Goal: Find specific page/section: Find specific page/section

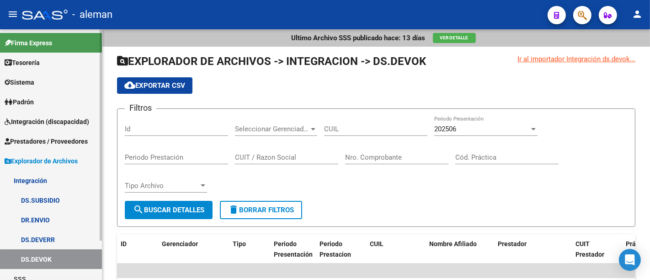
click at [75, 143] on span "Prestadores / Proveedores" at bounding box center [46, 141] width 83 height 10
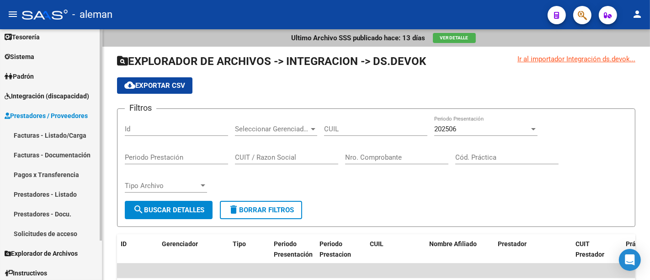
scroll to position [48, 0]
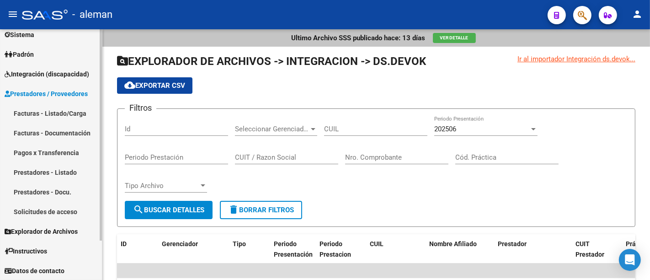
click at [66, 176] on link "Prestadores - Listado" at bounding box center [51, 172] width 102 height 20
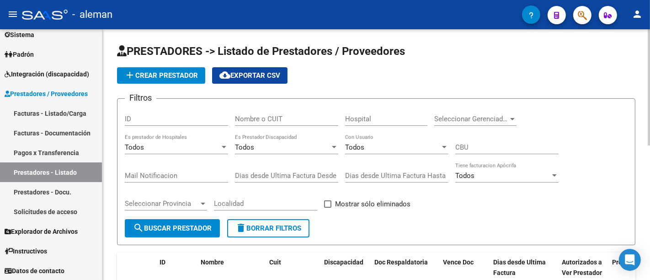
click at [258, 122] on input "Nombre o CUIT" at bounding box center [286, 119] width 103 height 8
paste input "27303068436"
type input "27303068436"
drag, startPoint x: 187, startPoint y: 122, endPoint x: 174, endPoint y: 122, distance: 13.7
click at [174, 122] on div "Filtros ID 27303068436 Nombre o CUIT Hospital Seleccionar Gerenciador Seleccion…" at bounding box center [376, 162] width 503 height 113
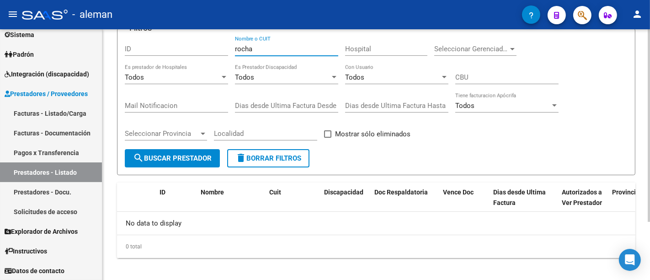
scroll to position [76, 0]
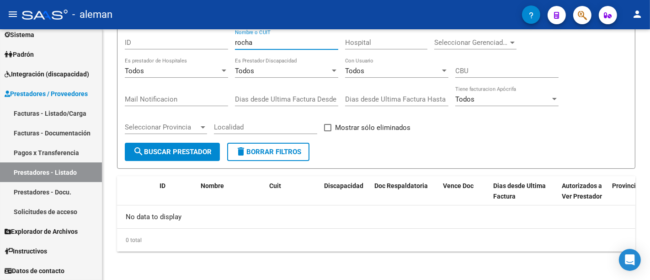
type input "rocha"
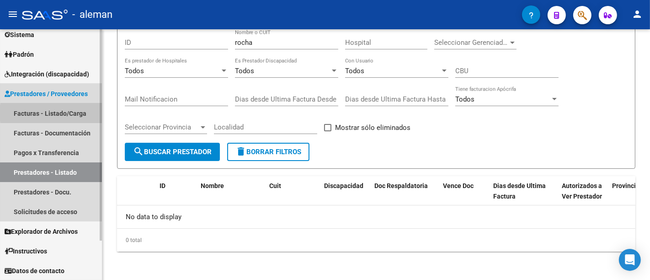
click at [72, 113] on link "Facturas - Listado/Carga" at bounding box center [51, 113] width 102 height 20
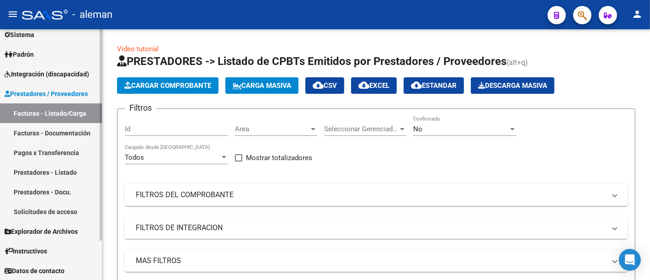
click at [56, 76] on span "Integración (discapacidad)" at bounding box center [47, 74] width 85 height 10
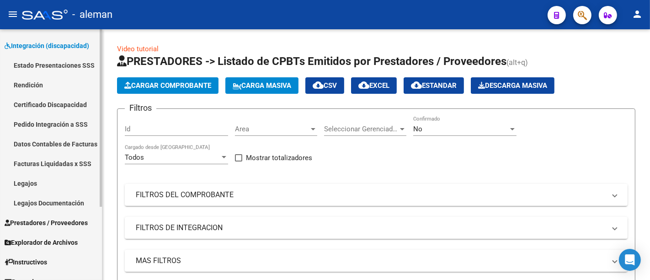
scroll to position [87, 0]
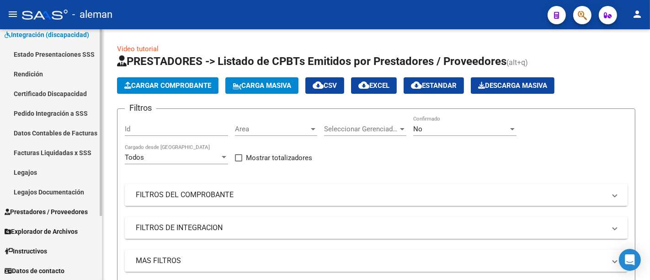
click at [37, 173] on link "Legajos" at bounding box center [51, 172] width 102 height 20
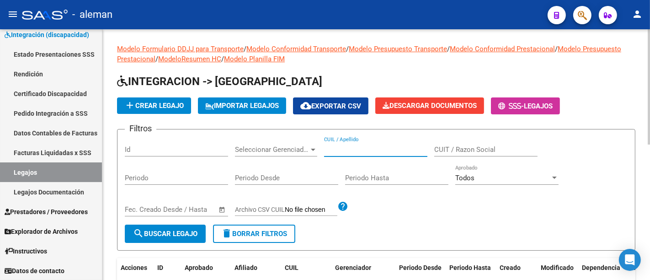
click at [349, 149] on input "CUIL / Apellido" at bounding box center [375, 149] width 103 height 8
paste input "55695288"
type input "55695288"
click at [56, 212] on span "Prestadores / Proveedores" at bounding box center [46, 212] width 83 height 10
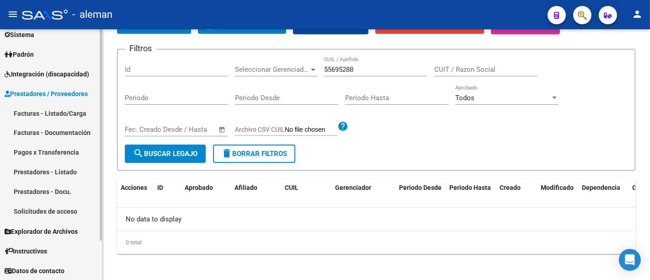
scroll to position [82, 0]
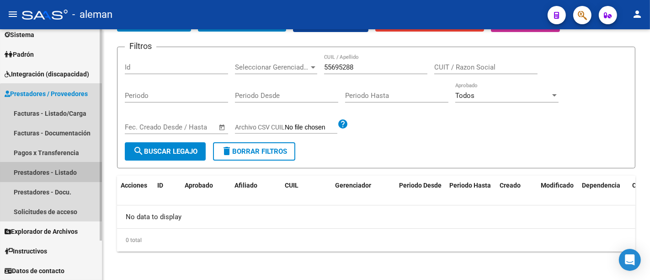
click at [69, 173] on link "Prestadores - Listado" at bounding box center [51, 172] width 102 height 20
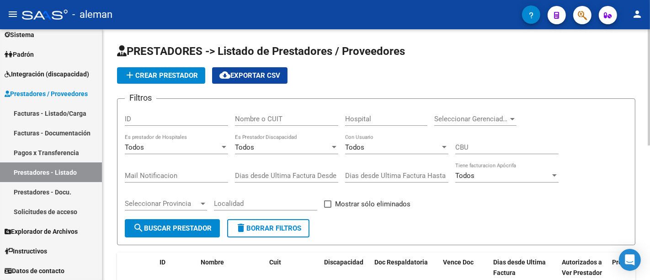
click at [260, 118] on input "Nombre o CUIT" at bounding box center [286, 119] width 103 height 8
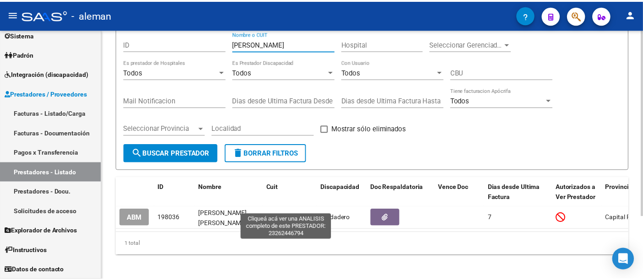
scroll to position [85, 0]
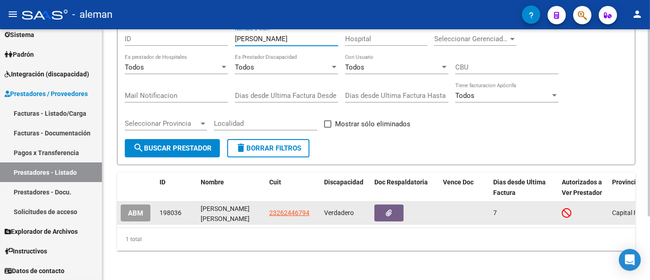
type input "[PERSON_NAME]"
click at [301, 208] on app-link-go-to "23262446794" at bounding box center [289, 213] width 40 height 11
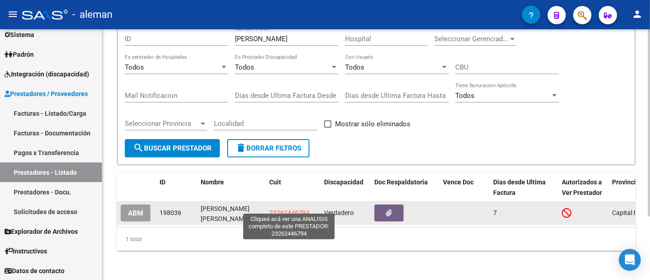
click at [301, 209] on span "23262446794" at bounding box center [289, 212] width 40 height 7
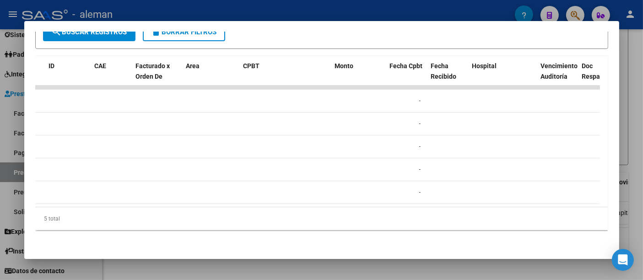
scroll to position [0, 0]
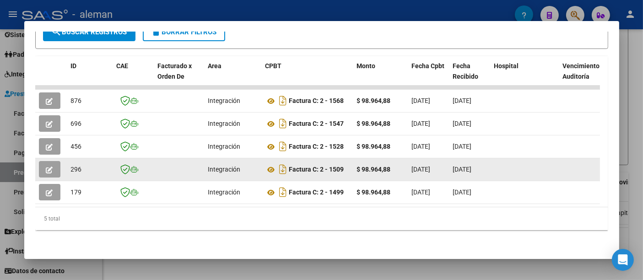
drag, startPoint x: 290, startPoint y: 163, endPoint x: 412, endPoint y: 162, distance: 122.1
copy div "Factura C: 2 - 1509 $ 98.964,88"
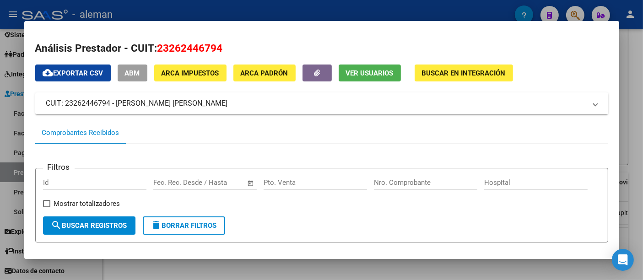
drag, startPoint x: 201, startPoint y: 104, endPoint x: 15, endPoint y: 107, distance: 186.2
click at [15, 107] on div "Análisis Prestador - CUIT: 23262446794 cloud_download Exportar CSV ABM ARCA Imp…" at bounding box center [321, 140] width 643 height 280
click at [15, 107] on div at bounding box center [321, 140] width 643 height 280
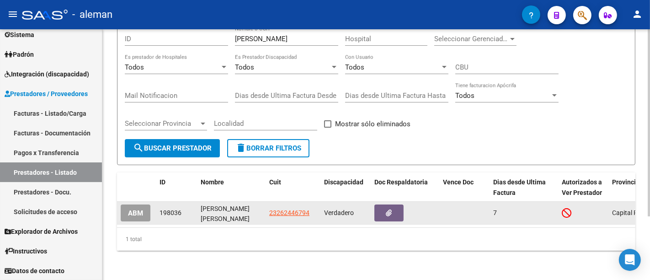
drag, startPoint x: 200, startPoint y: 206, endPoint x: 313, endPoint y: 207, distance: 113.4
click at [313, 207] on div "ABM 198036 [PERSON_NAME] [PERSON_NAME] 23262446794 Verdadero 7 Capital Federal …" at bounding box center [456, 213] width 679 height 23
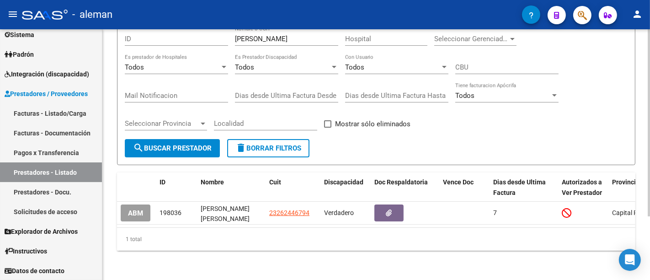
copy div "[PERSON_NAME] [PERSON_NAME] 23262446794"
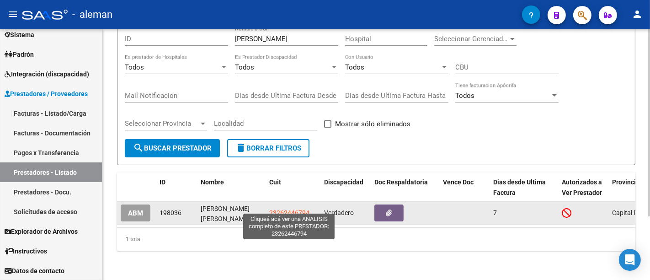
click at [280, 209] on span "23262446794" at bounding box center [289, 212] width 40 height 7
copy div "[PERSON_NAME] [PERSON_NAME] 23262446794"
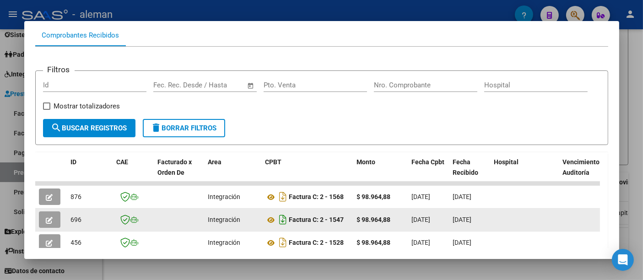
scroll to position [204, 0]
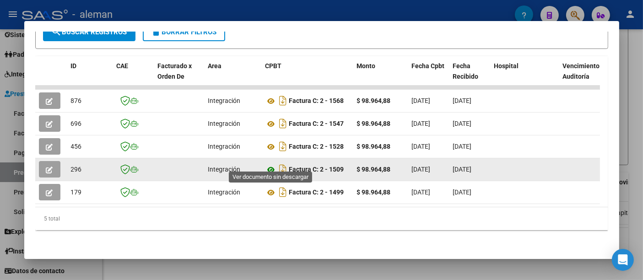
click at [271, 164] on icon at bounding box center [271, 169] width 12 height 11
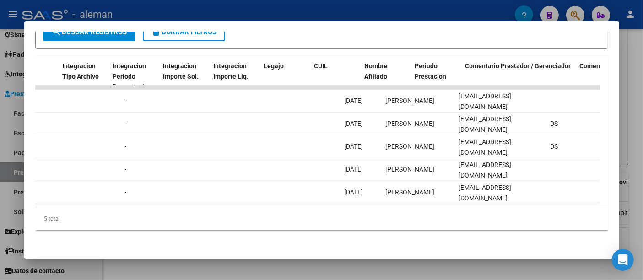
scroll to position [0, 1285]
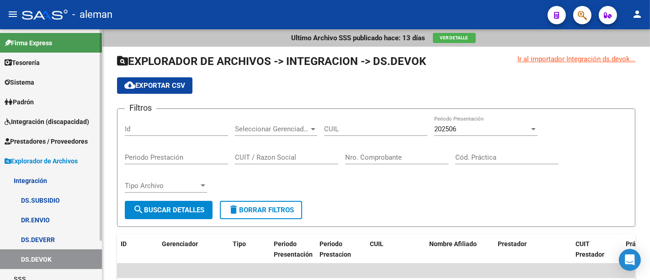
click at [51, 140] on span "Prestadores / Proveedores" at bounding box center [46, 141] width 83 height 10
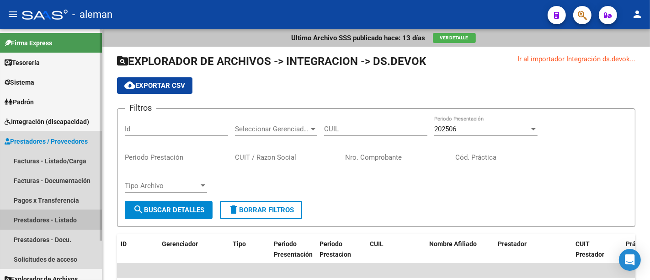
click at [57, 217] on link "Prestadores - Listado" at bounding box center [51, 220] width 102 height 20
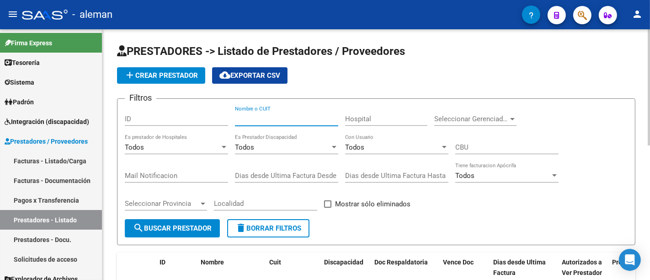
click at [279, 118] on input "Nombre o CUIT" at bounding box center [286, 119] width 103 height 8
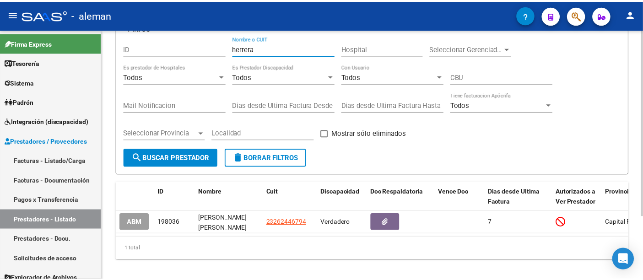
scroll to position [85, 0]
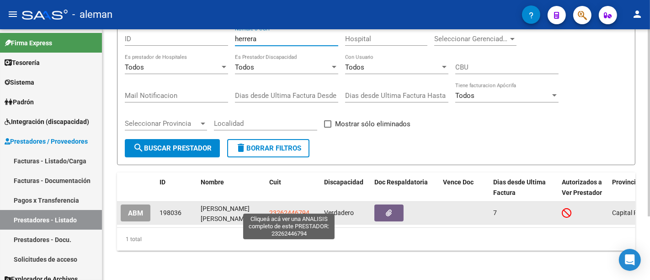
type input "herrera"
click at [297, 209] on span "23262446794" at bounding box center [289, 212] width 40 height 7
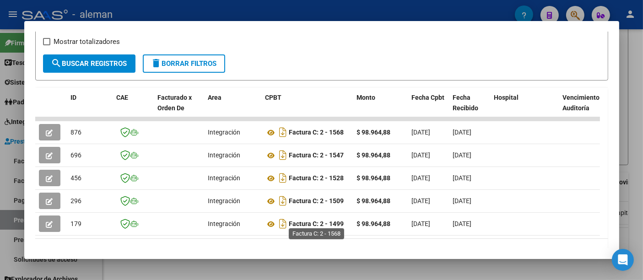
scroll to position [204, 0]
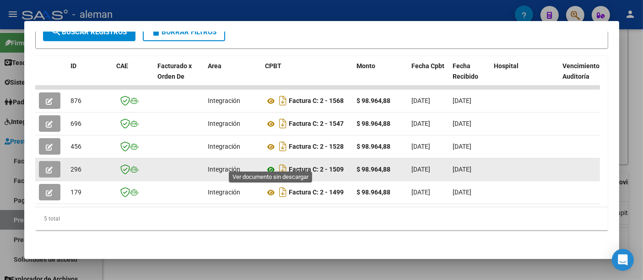
click at [269, 164] on icon at bounding box center [271, 169] width 12 height 11
